Goal: Task Accomplishment & Management: Manage account settings

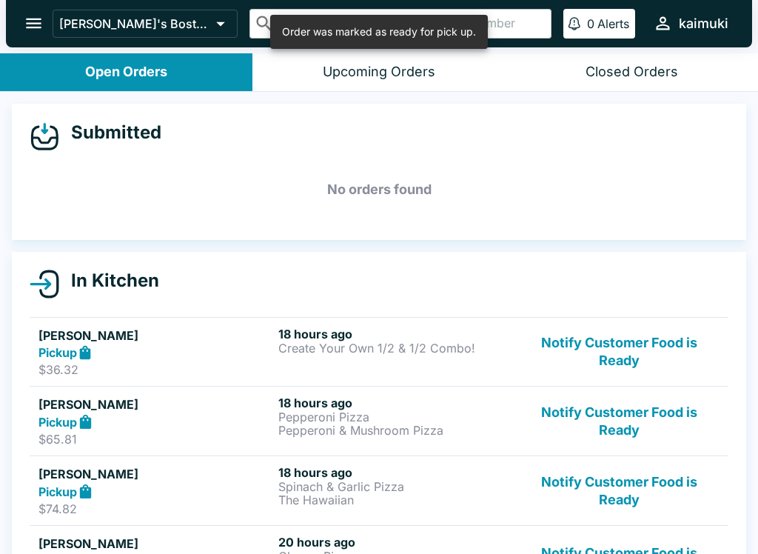
click at [651, 355] on button "Notify Customer Food is Ready" at bounding box center [619, 351] width 201 height 51
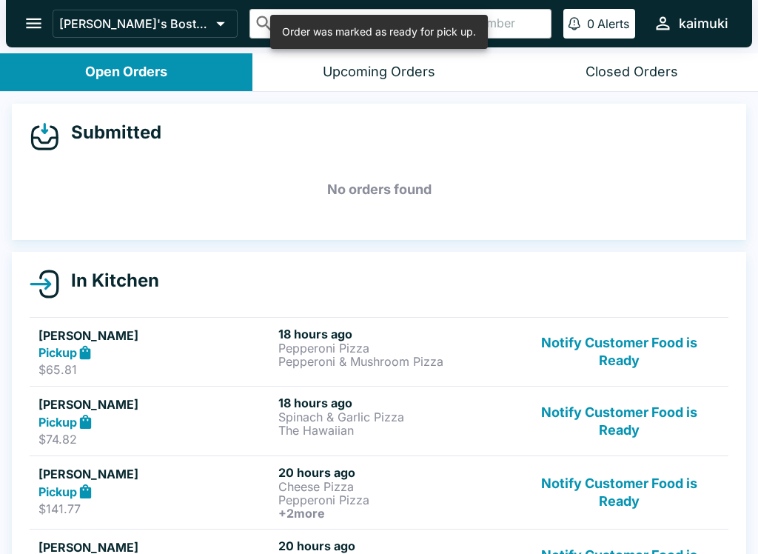
click at [664, 350] on button "Notify Customer Food is Ready" at bounding box center [619, 351] width 201 height 51
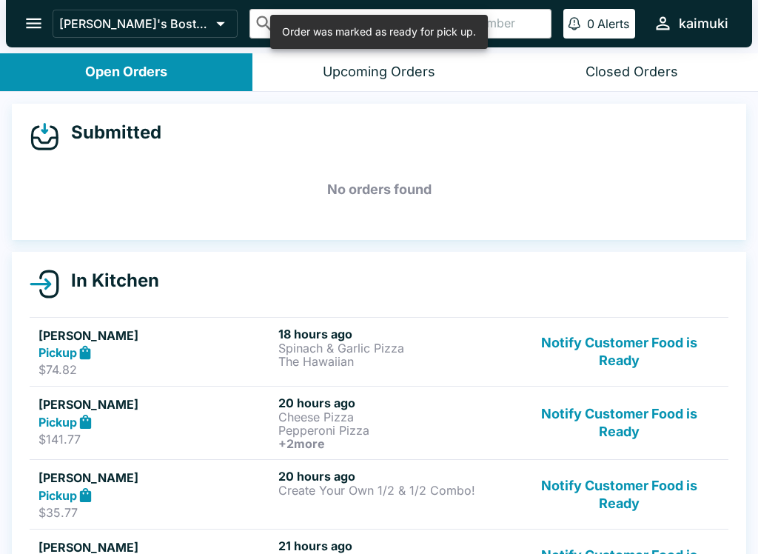
click at [663, 374] on button "Notify Customer Food is Ready" at bounding box center [619, 351] width 201 height 51
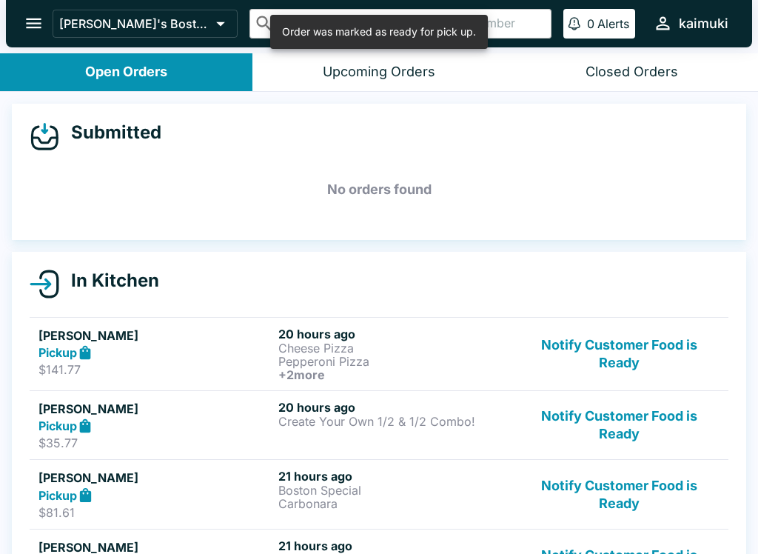
click at [672, 351] on button "Notify Customer Food is Ready" at bounding box center [619, 353] width 201 height 55
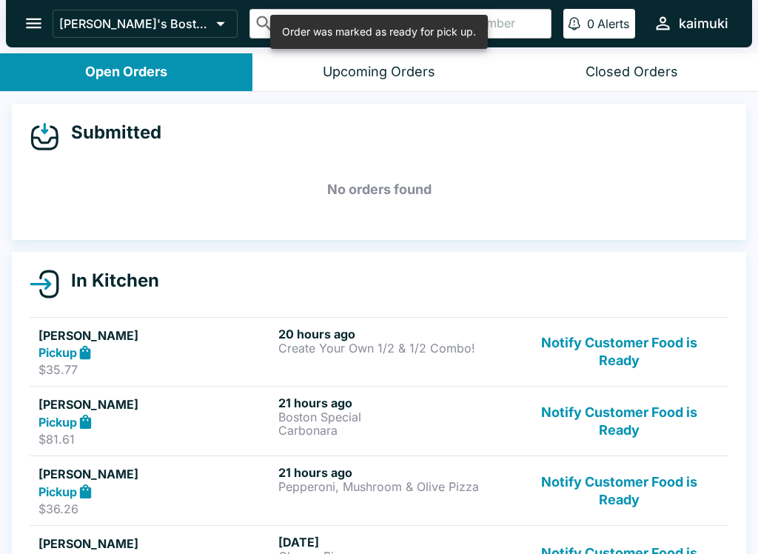
click at [668, 352] on button "Notify Customer Food is Ready" at bounding box center [619, 351] width 201 height 51
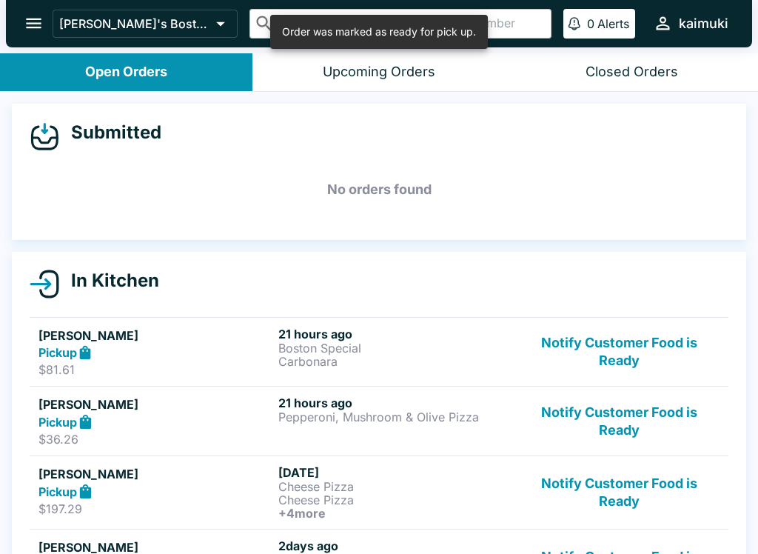
click at [674, 352] on button "Notify Customer Food is Ready" at bounding box center [619, 351] width 201 height 51
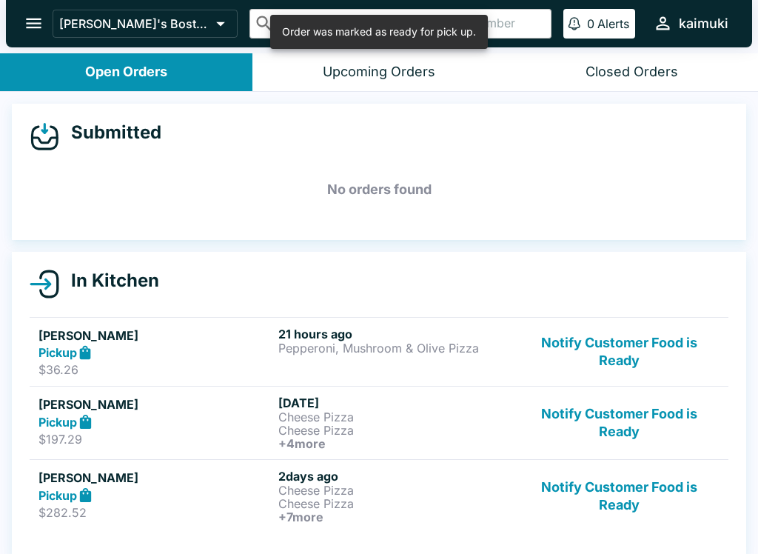
click at [653, 357] on button "Notify Customer Food is Ready" at bounding box center [619, 351] width 201 height 51
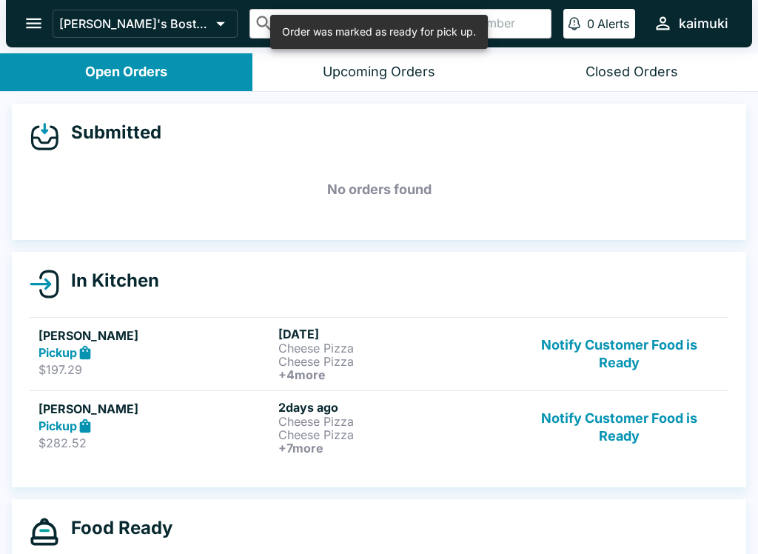
click at [672, 351] on button "Notify Customer Food is Ready" at bounding box center [619, 353] width 201 height 55
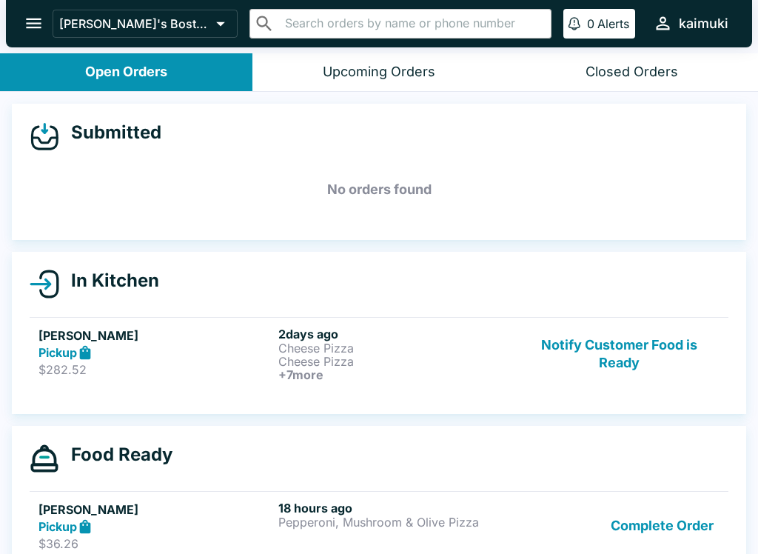
click at [649, 357] on button "Notify Customer Food is Ready" at bounding box center [619, 353] width 201 height 55
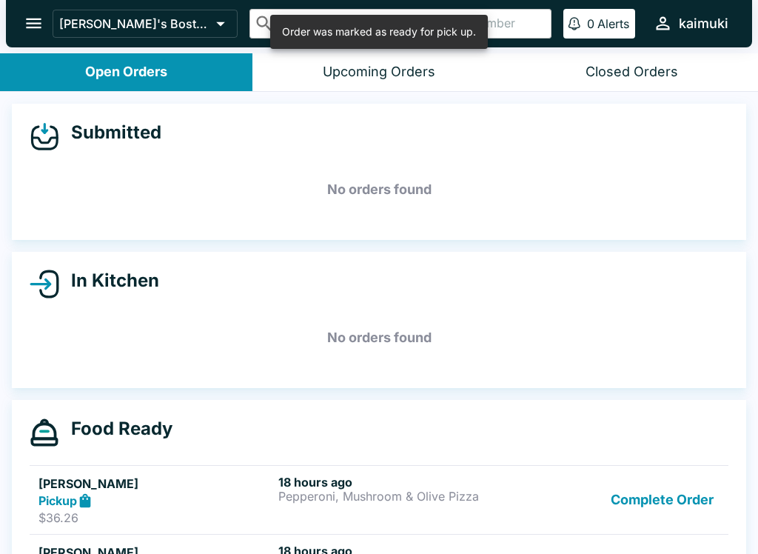
click at [682, 485] on button "Complete Order" at bounding box center [662, 499] width 115 height 51
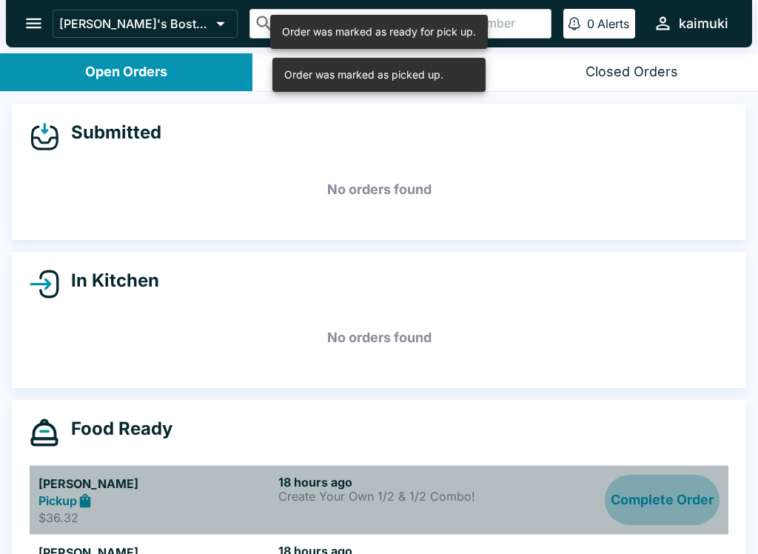
click at [696, 496] on button "Complete Order" at bounding box center [662, 499] width 115 height 51
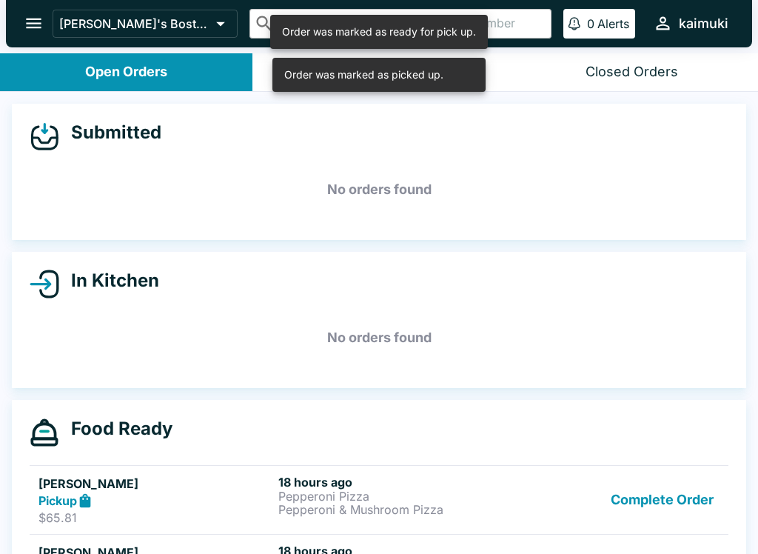
click at [673, 502] on button "Complete Order" at bounding box center [662, 499] width 115 height 51
click at [684, 511] on button "Complete Order" at bounding box center [662, 499] width 115 height 51
click at [682, 511] on button "Complete Order" at bounding box center [662, 501] width 115 height 55
click at [690, 500] on button "Complete Order" at bounding box center [662, 499] width 115 height 51
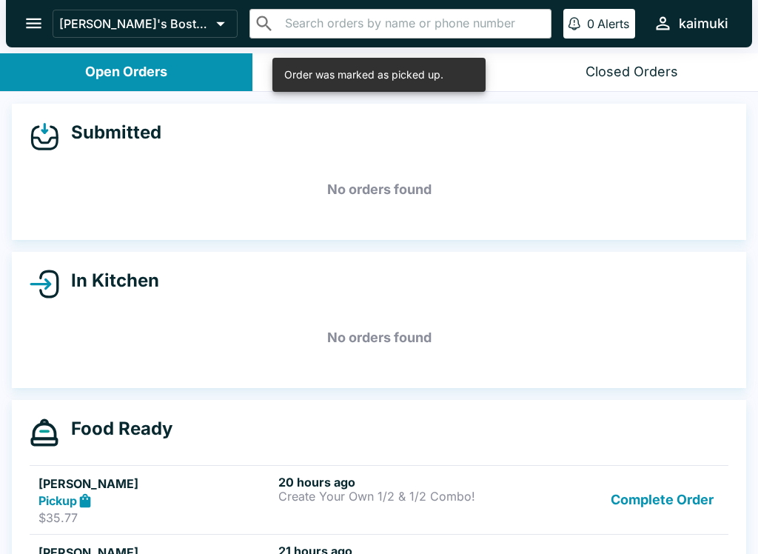
click at [668, 488] on button "Complete Order" at bounding box center [662, 499] width 115 height 51
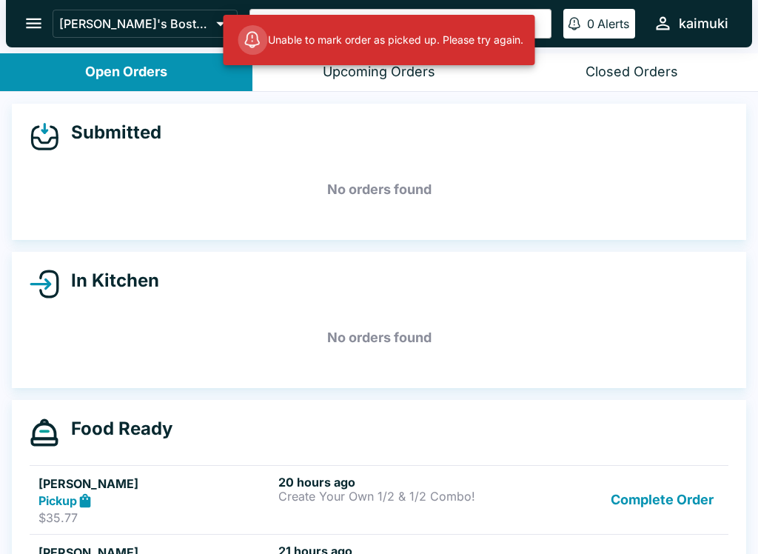
click at [696, 505] on button "Complete Order" at bounding box center [662, 499] width 115 height 51
click at [690, 505] on button "Complete Order" at bounding box center [662, 499] width 115 height 51
click at [690, 507] on button "Complete Order" at bounding box center [662, 499] width 115 height 51
click at [695, 498] on button "Complete Order" at bounding box center [662, 499] width 115 height 51
click at [693, 485] on button "Complete Order" at bounding box center [662, 499] width 115 height 51
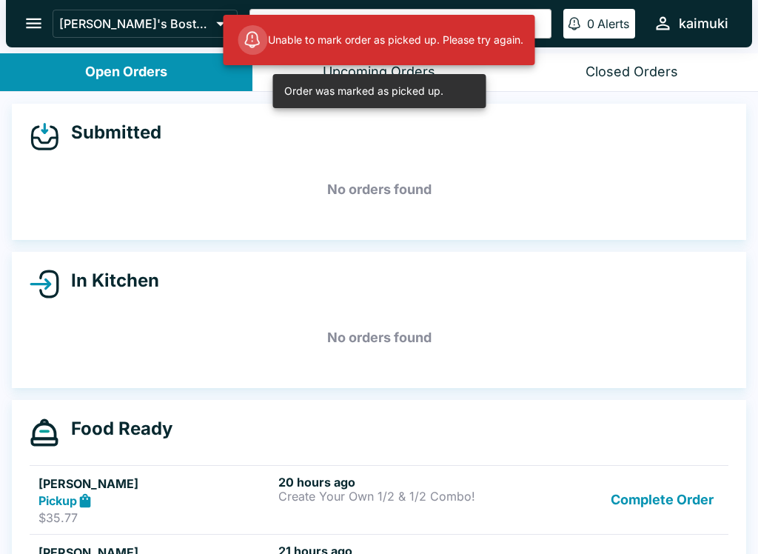
click at [678, 501] on button "Complete Order" at bounding box center [662, 499] width 115 height 51
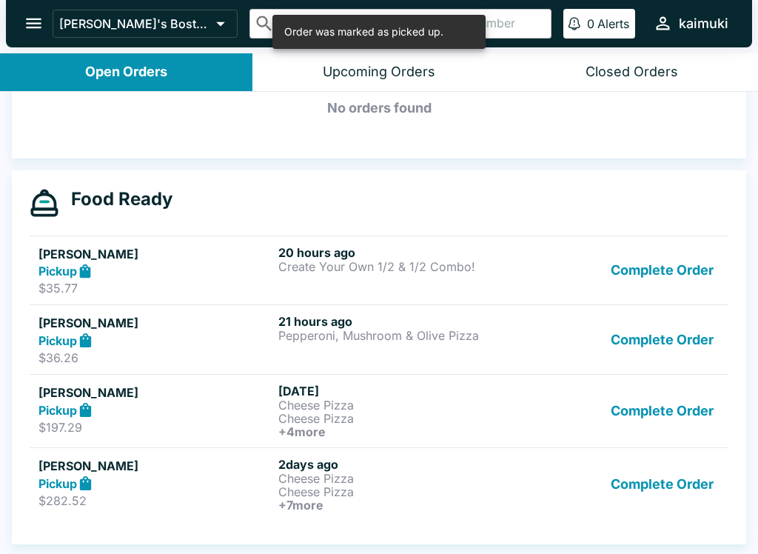
click at [694, 264] on button "Complete Order" at bounding box center [662, 270] width 115 height 51
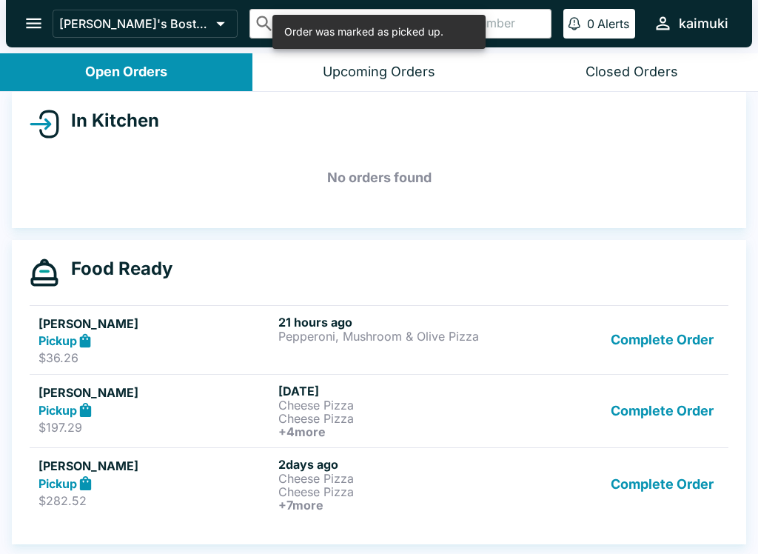
scroll to position [160, 0]
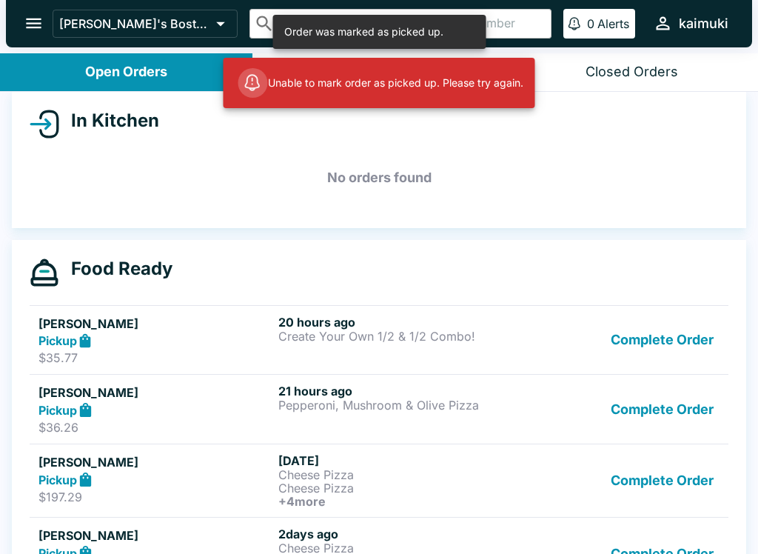
click at [694, 343] on button "Complete Order" at bounding box center [662, 339] width 115 height 51
click at [701, 336] on button "Complete Order" at bounding box center [662, 339] width 115 height 51
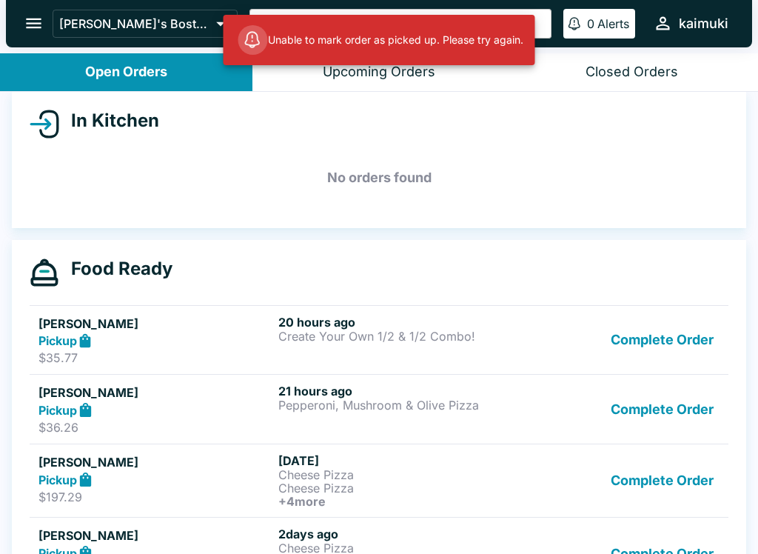
click at [702, 341] on button "Complete Order" at bounding box center [662, 339] width 115 height 51
click at [698, 347] on button "Complete Order" at bounding box center [662, 339] width 115 height 51
click at [696, 484] on button "Complete Order" at bounding box center [662, 480] width 115 height 55
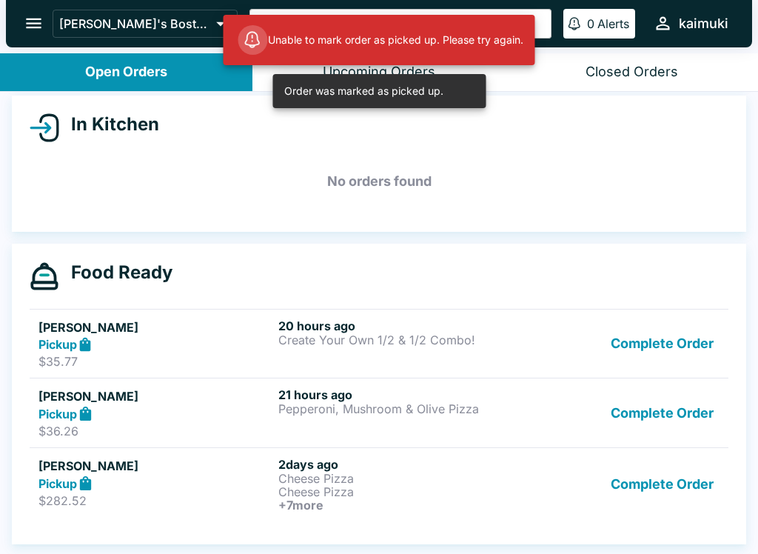
click at [713, 501] on button "Complete Order" at bounding box center [662, 484] width 115 height 55
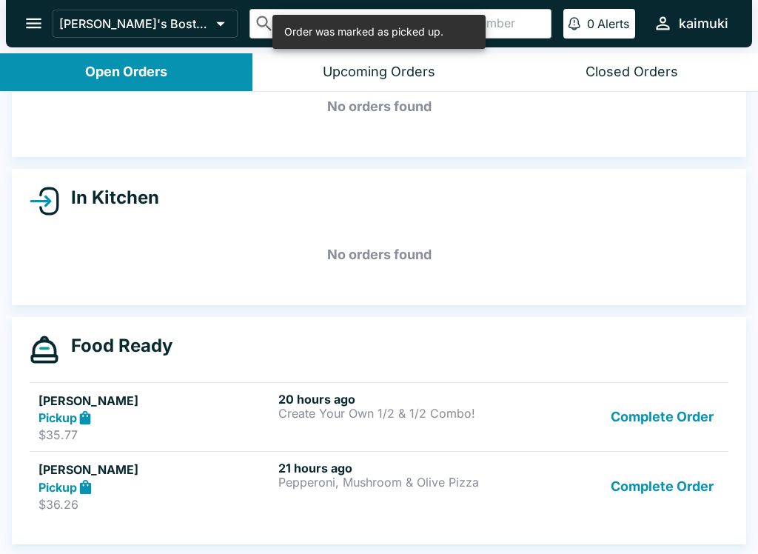
scroll to position [2, 0]
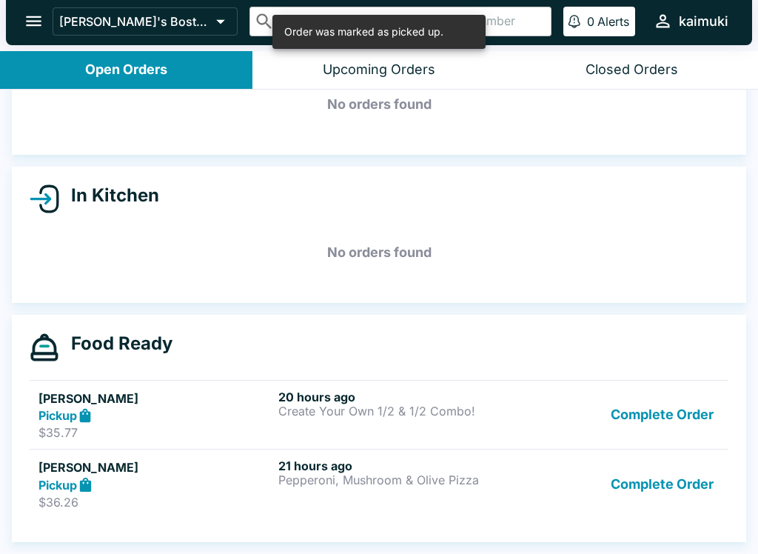
click at [750, 337] on div "Food Ready [PERSON_NAME] Pickup $35.77 20 hours ago Create Your Own 1/2 & 1/2 C…" at bounding box center [379, 428] width 758 height 228
click at [688, 484] on button "Complete Order" at bounding box center [662, 483] width 115 height 51
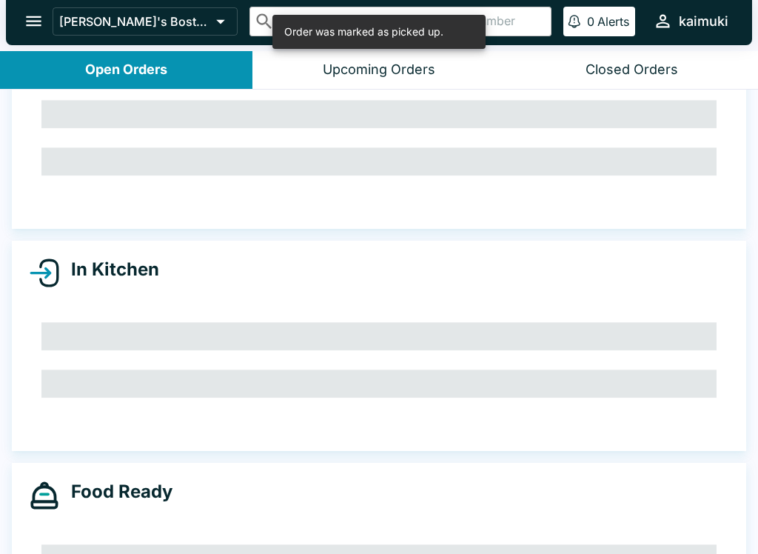
scroll to position [13, 0]
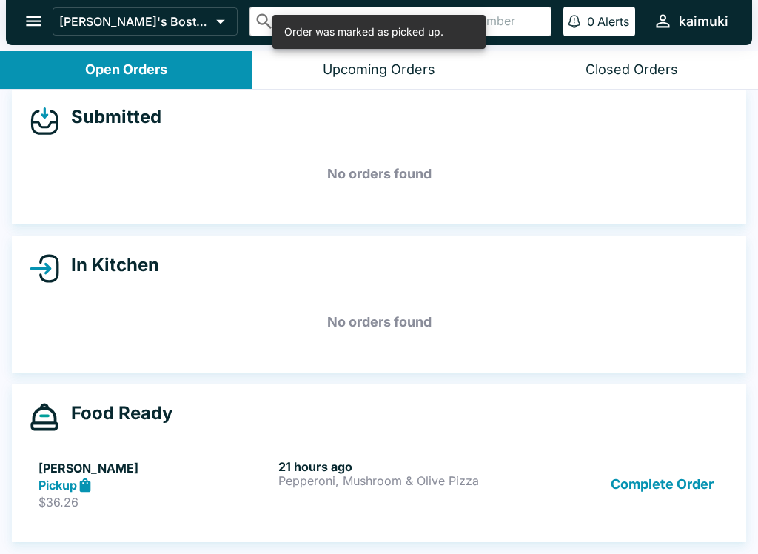
click at [694, 482] on button "Complete Order" at bounding box center [662, 484] width 115 height 51
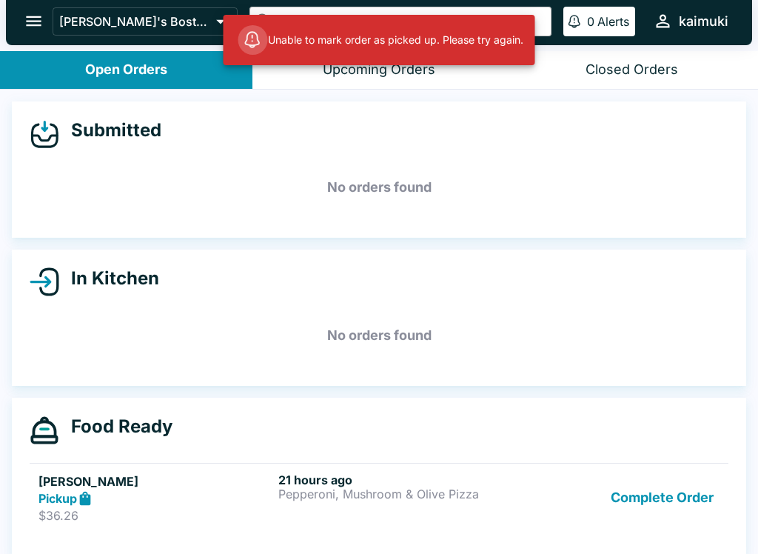
click at [690, 508] on button "Complete Order" at bounding box center [662, 497] width 115 height 51
click at [650, 502] on button "Complete Order" at bounding box center [662, 497] width 115 height 51
click at [80, 498] on icon at bounding box center [85, 498] width 17 height 17
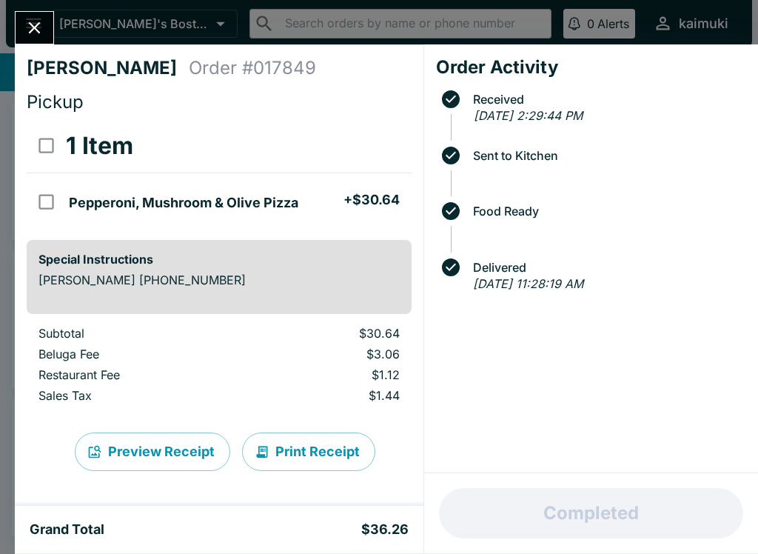
click at [30, 22] on icon "Close" at bounding box center [35, 28] width 12 height 12
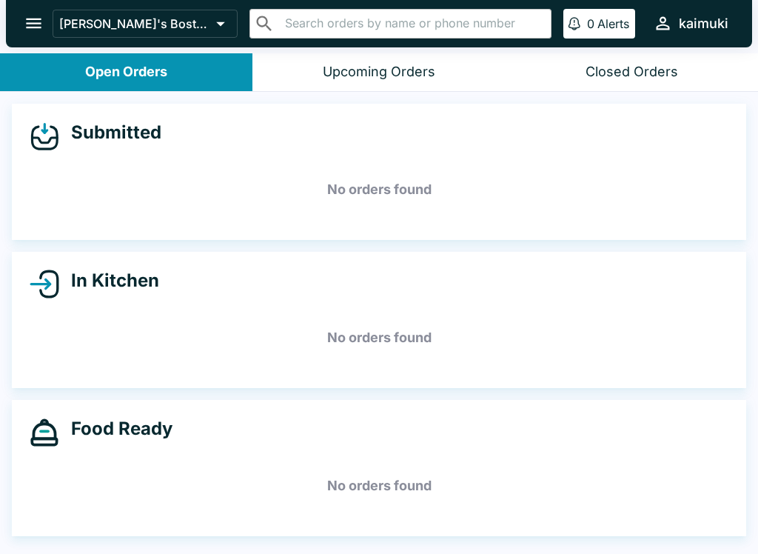
click at [625, 75] on div "Closed Orders" at bounding box center [631, 72] width 92 height 17
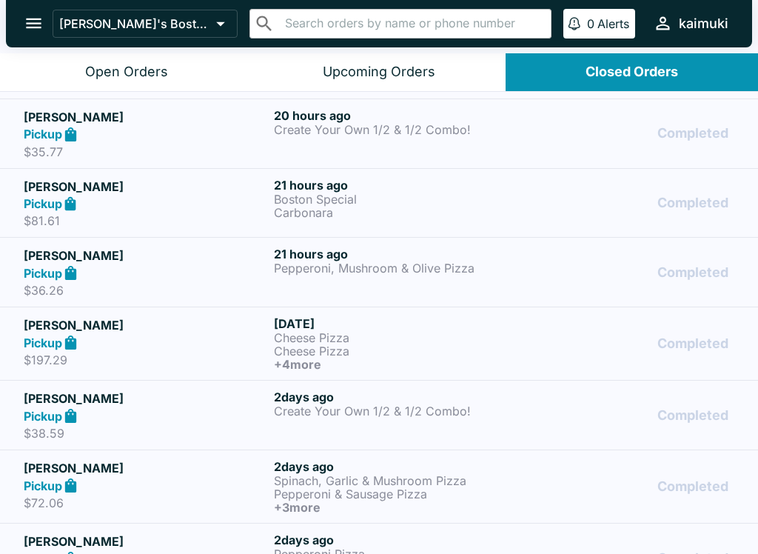
scroll to position [415, 0]
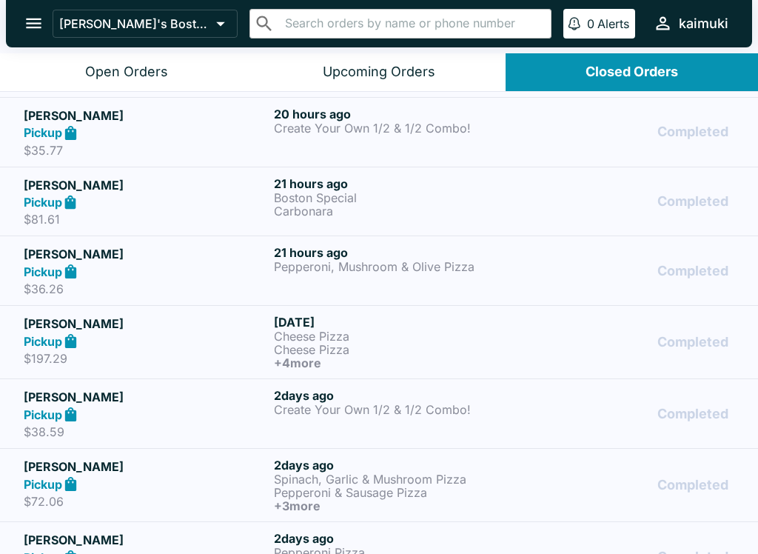
click at [450, 420] on div "[DATE] Create Your Own 1/2 & 1/2 Combo!" at bounding box center [396, 413] width 244 height 51
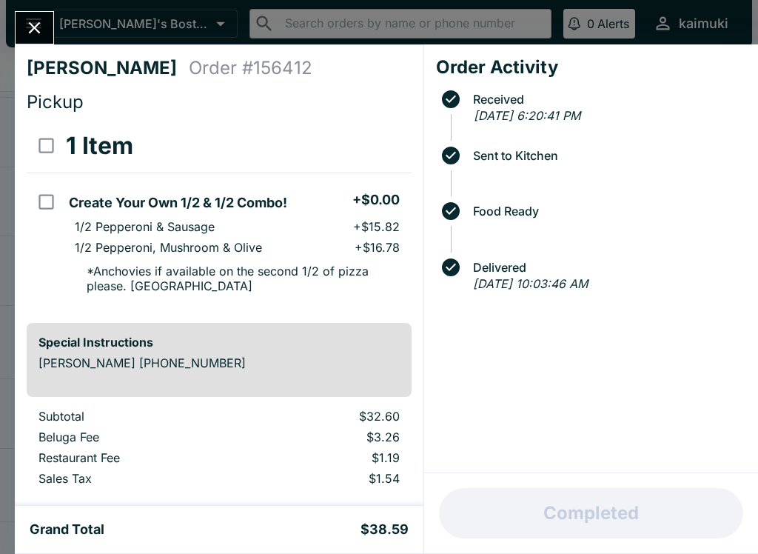
click at [33, 26] on icon "Close" at bounding box center [35, 28] width 12 height 12
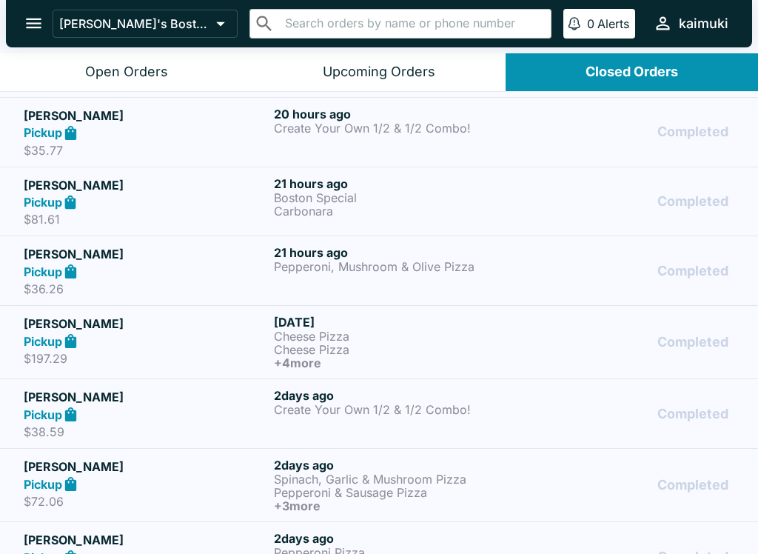
click at [416, 349] on p "Cheese Pizza" at bounding box center [396, 349] width 244 height 13
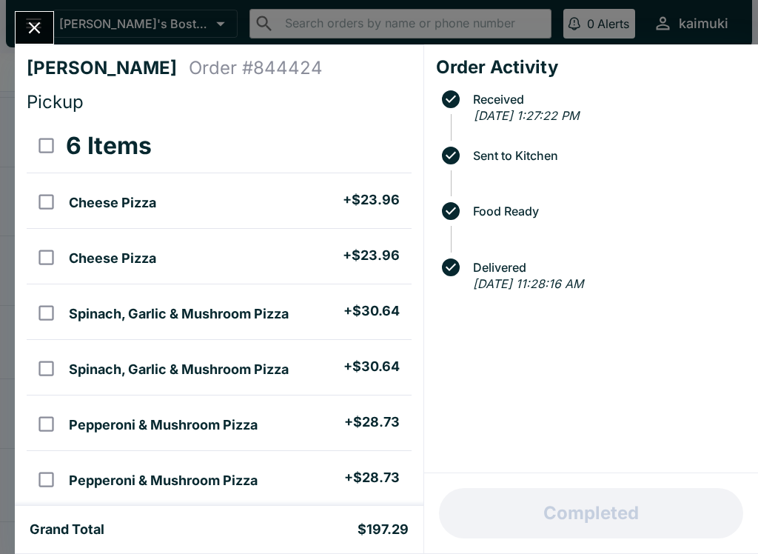
click at [24, 23] on icon "Close" at bounding box center [34, 28] width 20 height 20
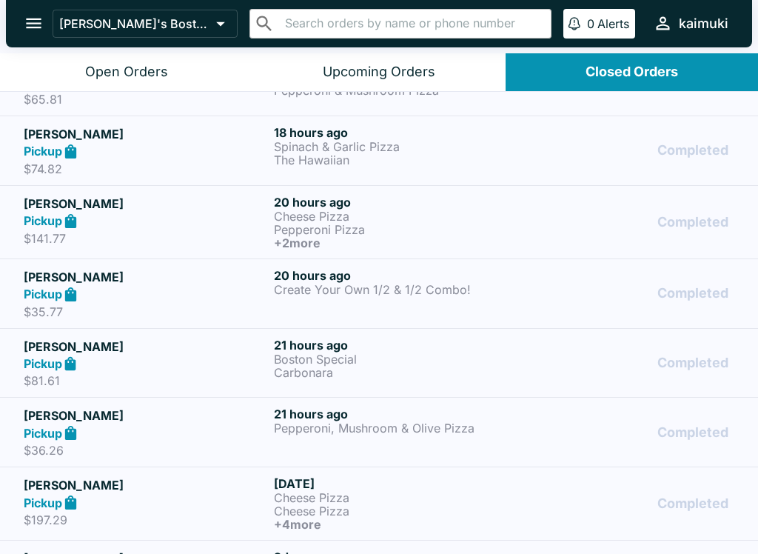
scroll to position [250, 0]
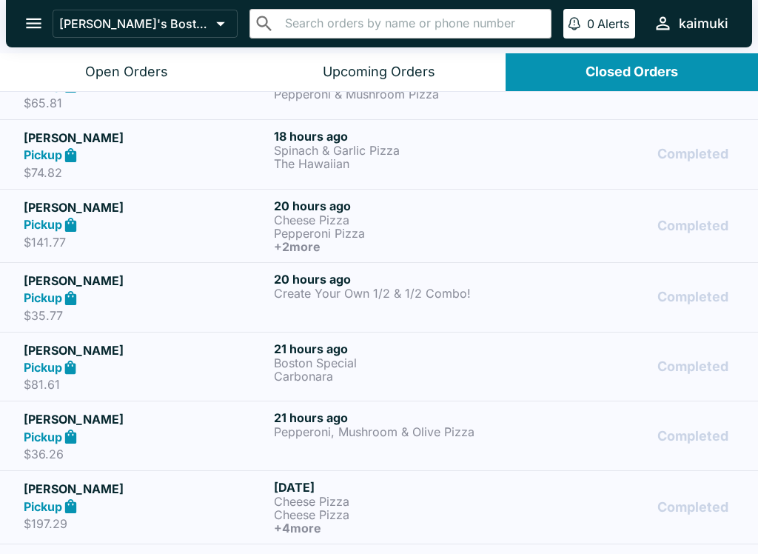
click at [320, 232] on p "Pepperoni Pizza" at bounding box center [396, 232] width 244 height 13
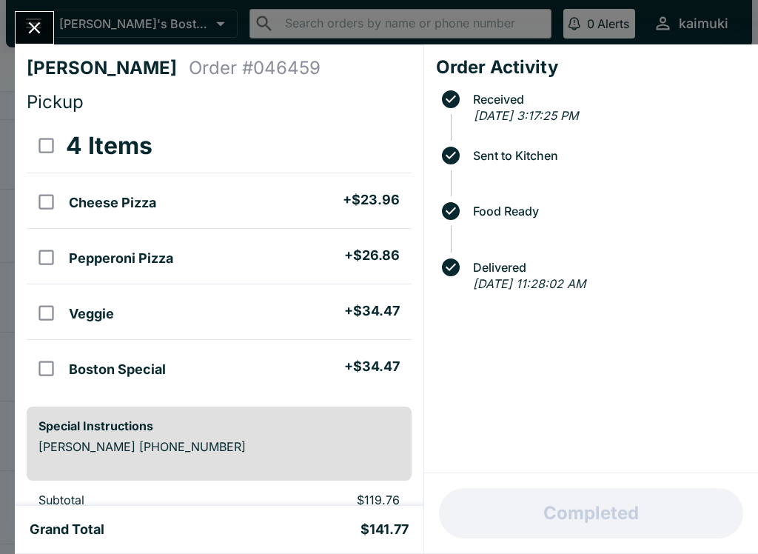
click at [30, 28] on icon "Close" at bounding box center [34, 28] width 20 height 20
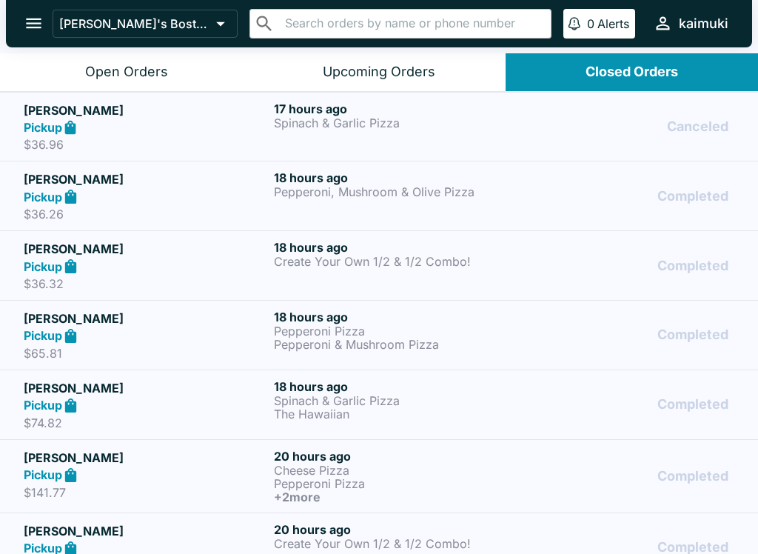
click at [66, 81] on button "Open Orders" at bounding box center [126, 72] width 252 height 38
